Goal: Transaction & Acquisition: Purchase product/service

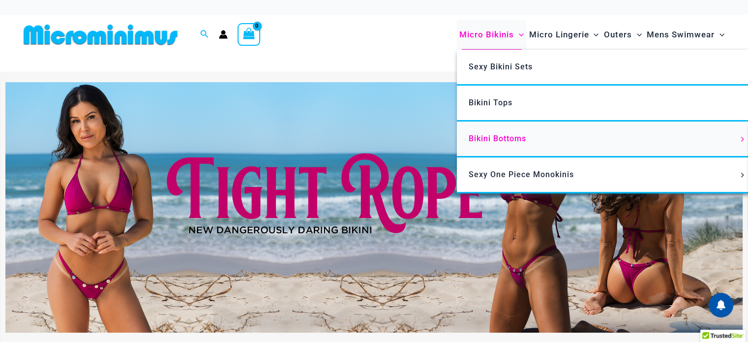
click at [507, 134] on span "Bikini Bottoms" at bounding box center [497, 138] width 58 height 9
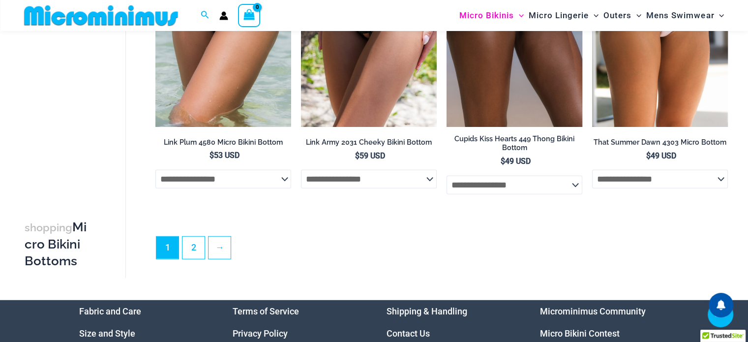
scroll to position [2793, 0]
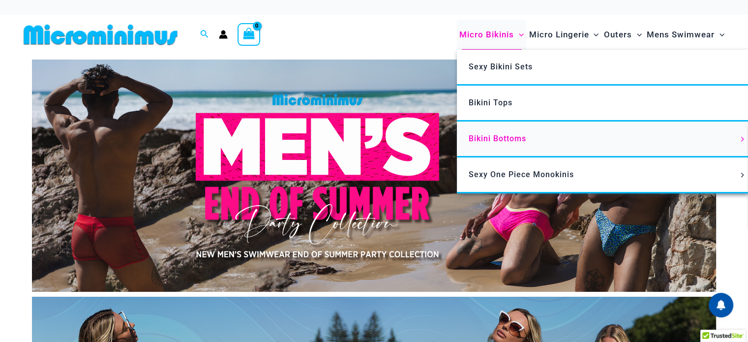
click at [498, 136] on span "Bikini Bottoms" at bounding box center [497, 138] width 58 height 9
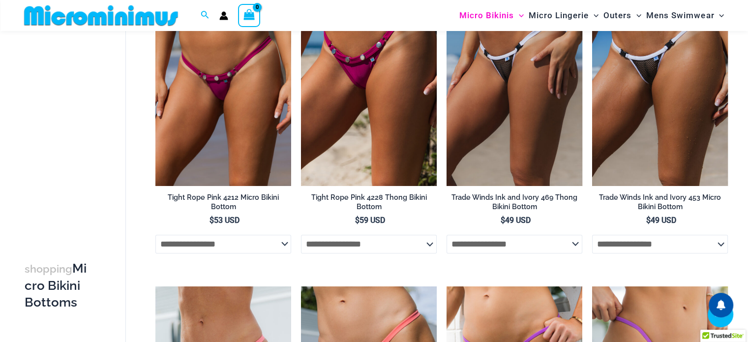
scroll to position [484, 0]
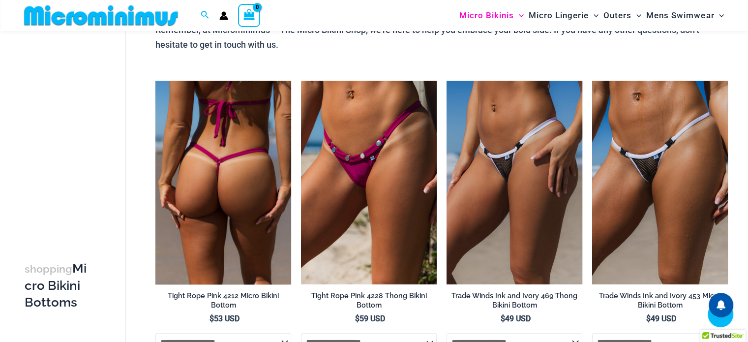
click at [240, 204] on img at bounding box center [223, 182] width 136 height 203
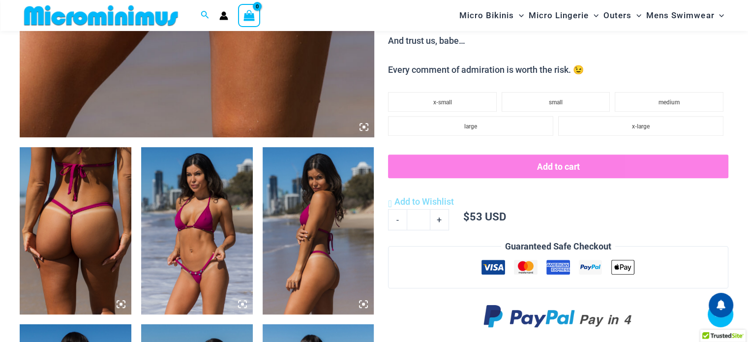
scroll to position [482, 0]
